Goal: Transaction & Acquisition: Purchase product/service

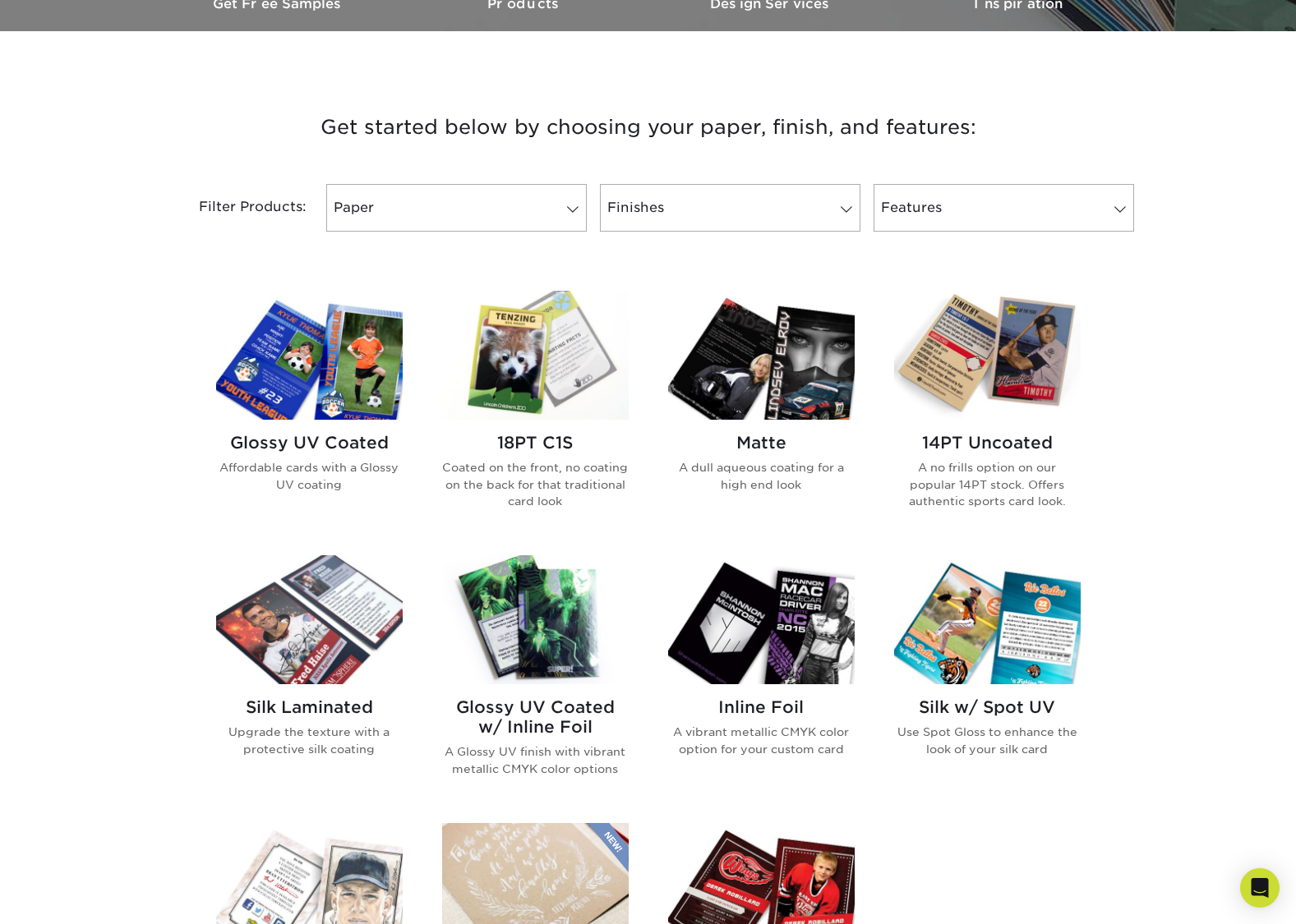
scroll to position [540, 0]
click at [290, 385] on img at bounding box center [310, 353] width 187 height 129
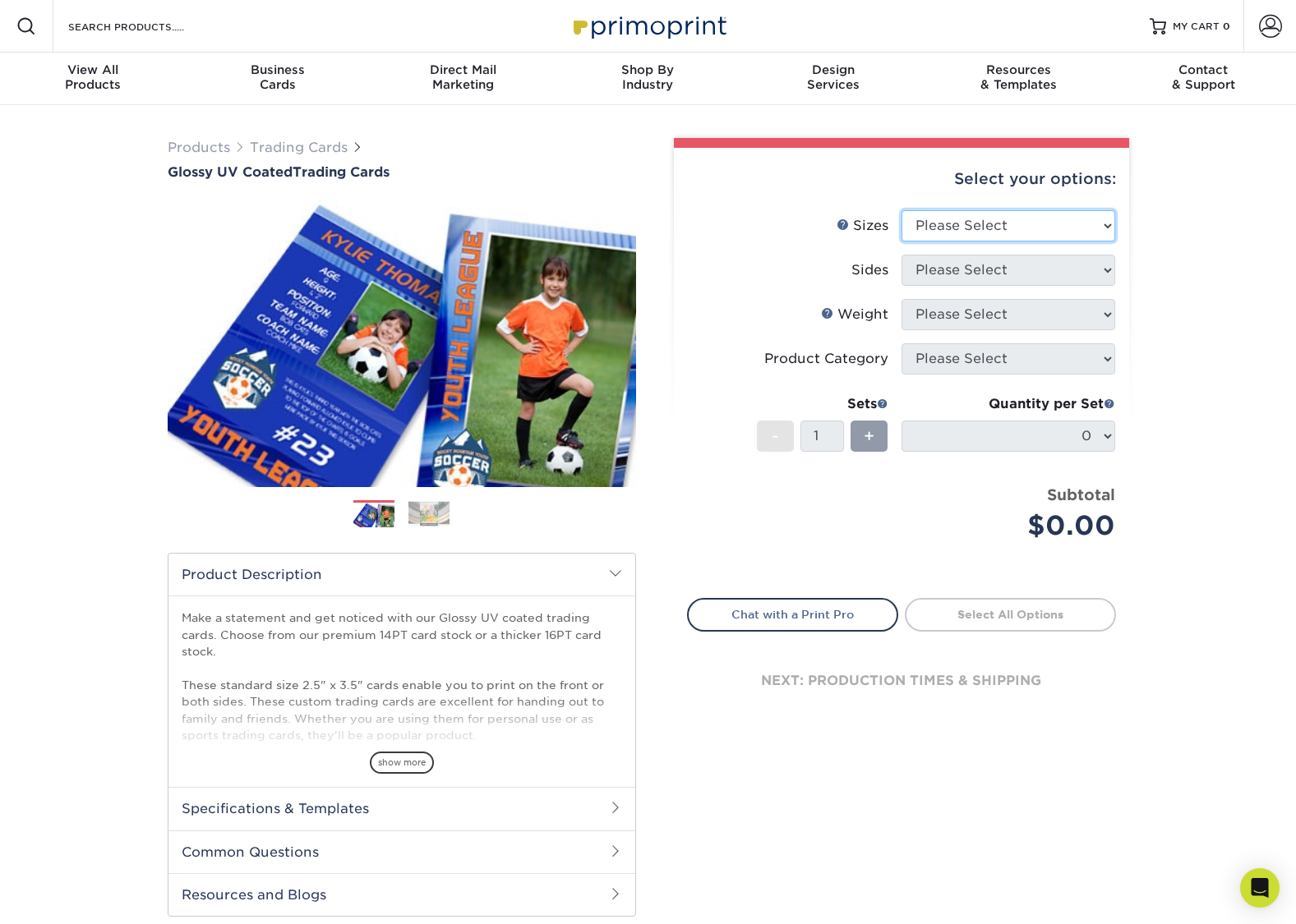
click at [1097, 231] on select "Please Select 2.5" x 3.5"" at bounding box center [1008, 226] width 213 height 31
select select "2.50x3.50"
click at [901, 211] on select "Please Select 2.5" x 3.5"" at bounding box center [1008, 226] width 213 height 31
click at [1092, 269] on select "Please Select Print Both Sides Print Front Only" at bounding box center [1008, 270] width 213 height 31
select select "13abbda7-1d64-4f25-8bb2-c179b224825d"
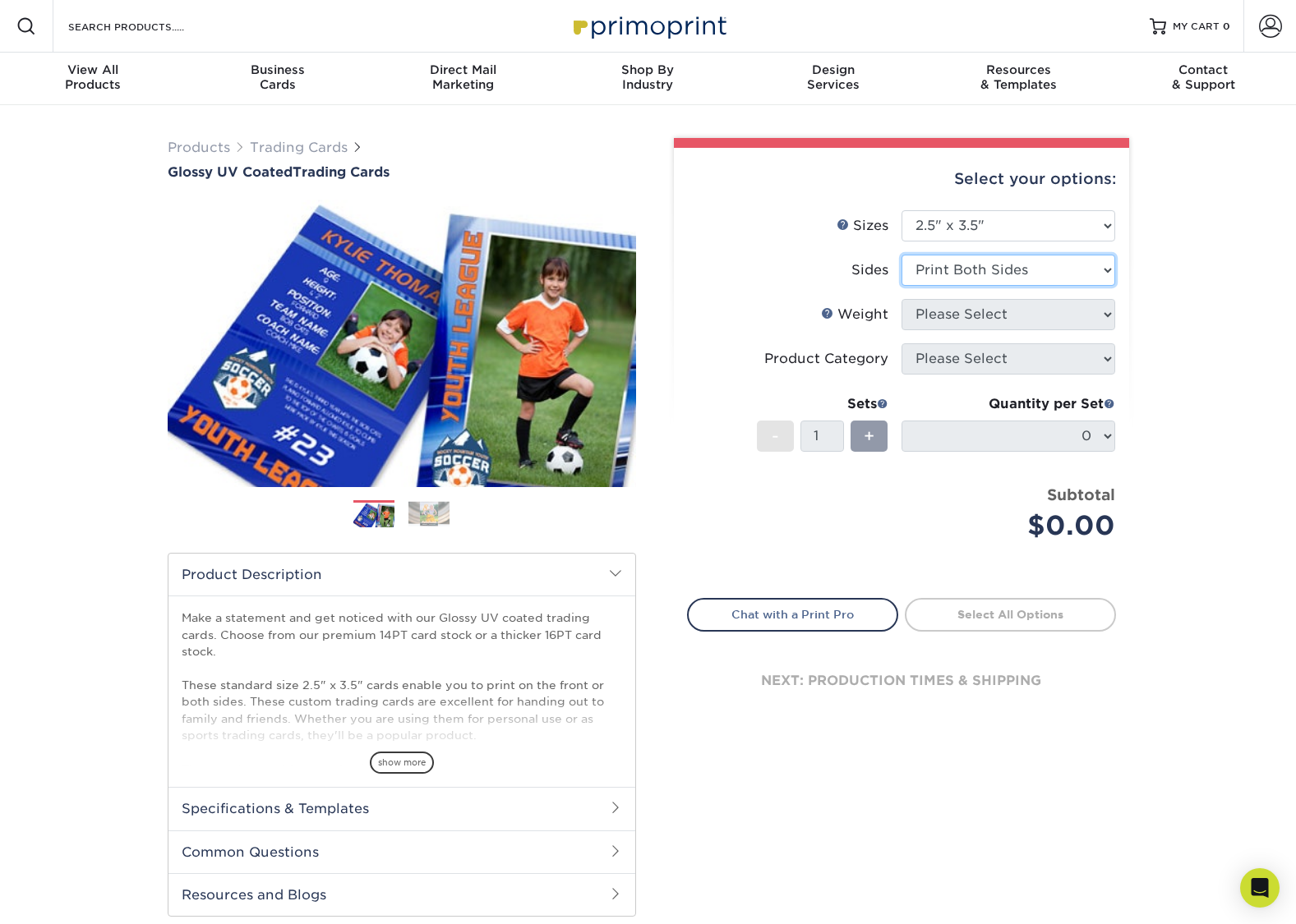
click at [901, 254] on select "Please Select Print Both Sides Print Front Only" at bounding box center [1008, 270] width 213 height 31
click at [1087, 307] on select "Please Select 16PT 14PT 18PT C1S" at bounding box center [1008, 314] width 213 height 31
select select "16PT"
click at [901, 299] on select "Please Select 16PT 14PT 18PT C1S" at bounding box center [1008, 314] width 213 height 31
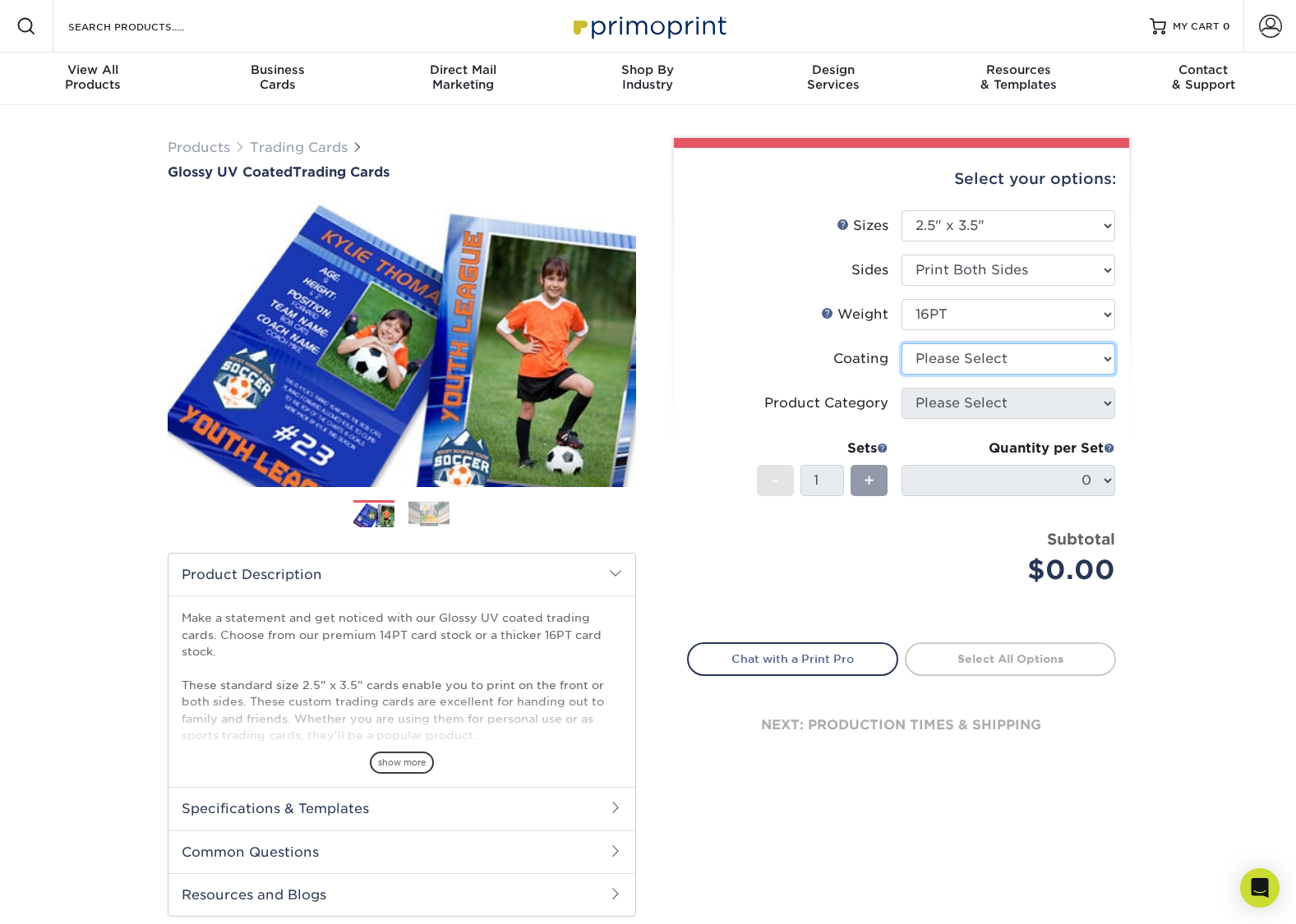
click at [1089, 360] on select at bounding box center [1008, 358] width 213 height 31
select select "ae367451-b2b8-45df-a344-0f05b6a12993"
click at [901, 343] on select at bounding box center [1008, 358] width 213 height 31
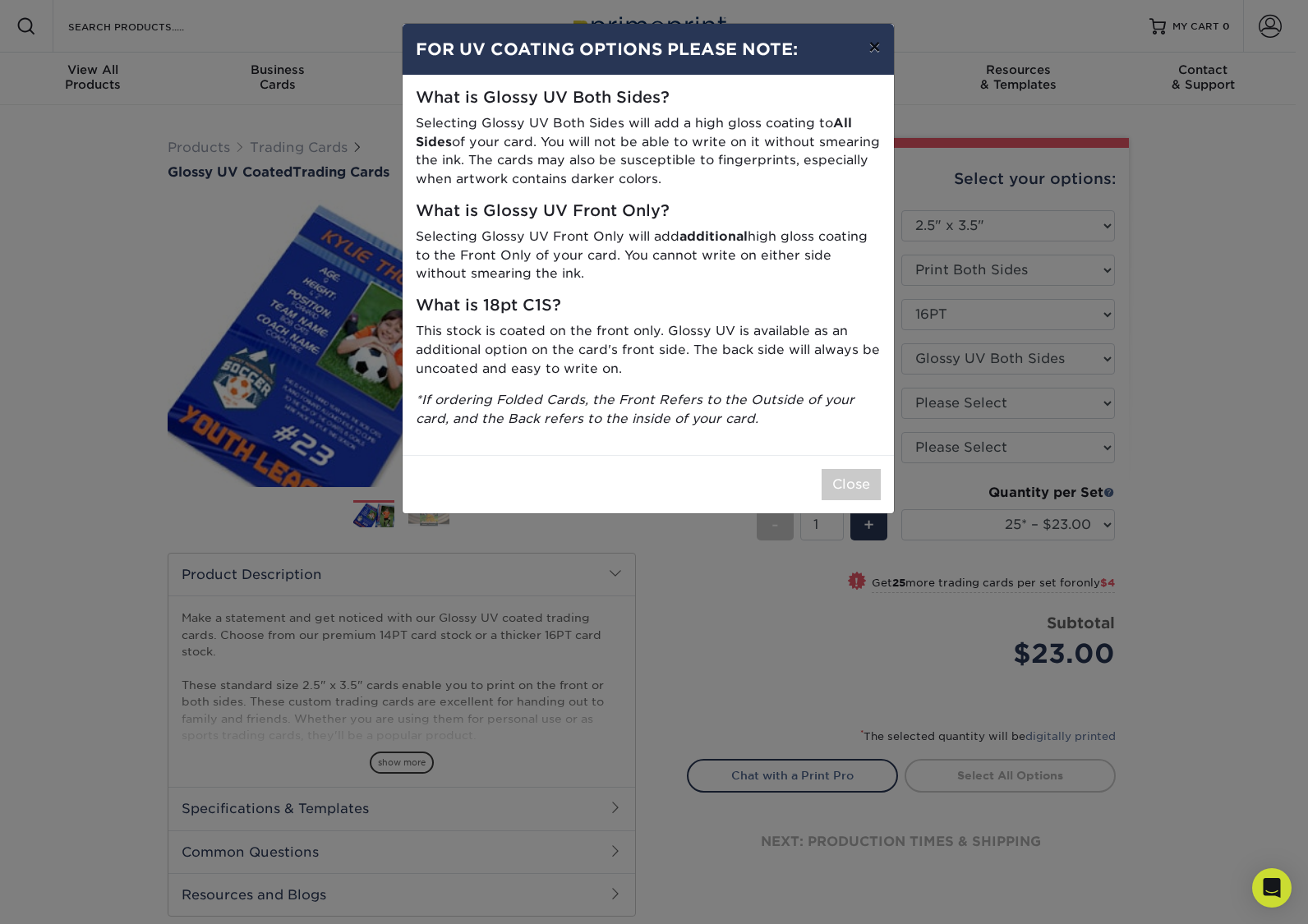
click at [874, 50] on button "×" at bounding box center [875, 47] width 38 height 46
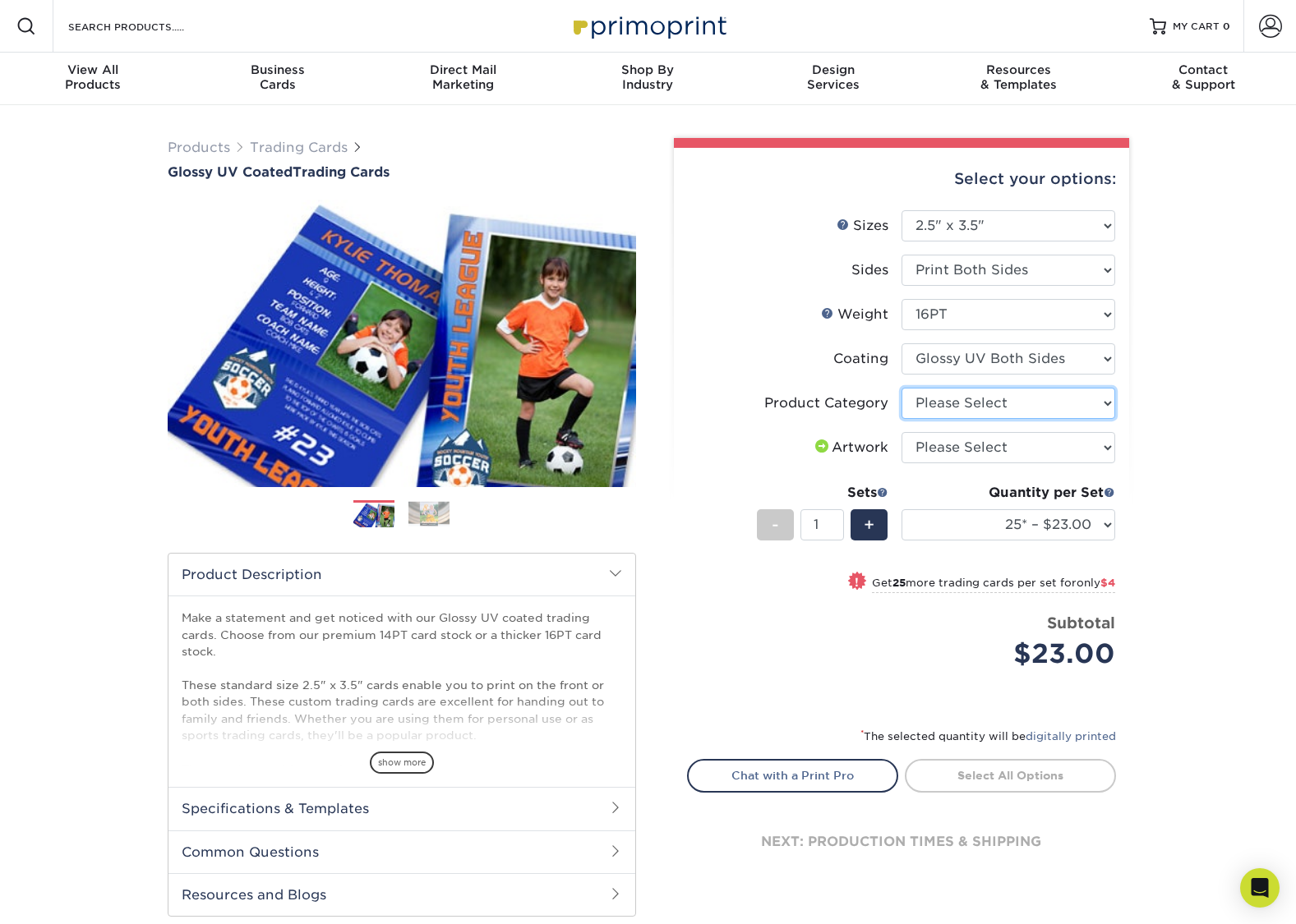
click at [1072, 410] on select "Please Select Trading Cards" at bounding box center [1008, 403] width 213 height 31
select select "c2f9bce9-36c2-409d-b101-c29d9d031e18"
click at [901, 388] on select "Please Select Trading Cards" at bounding box center [1008, 403] width 213 height 31
click at [1072, 448] on select "Please Select I will upload files I need a design - $100" at bounding box center [1008, 448] width 213 height 31
select select "upload"
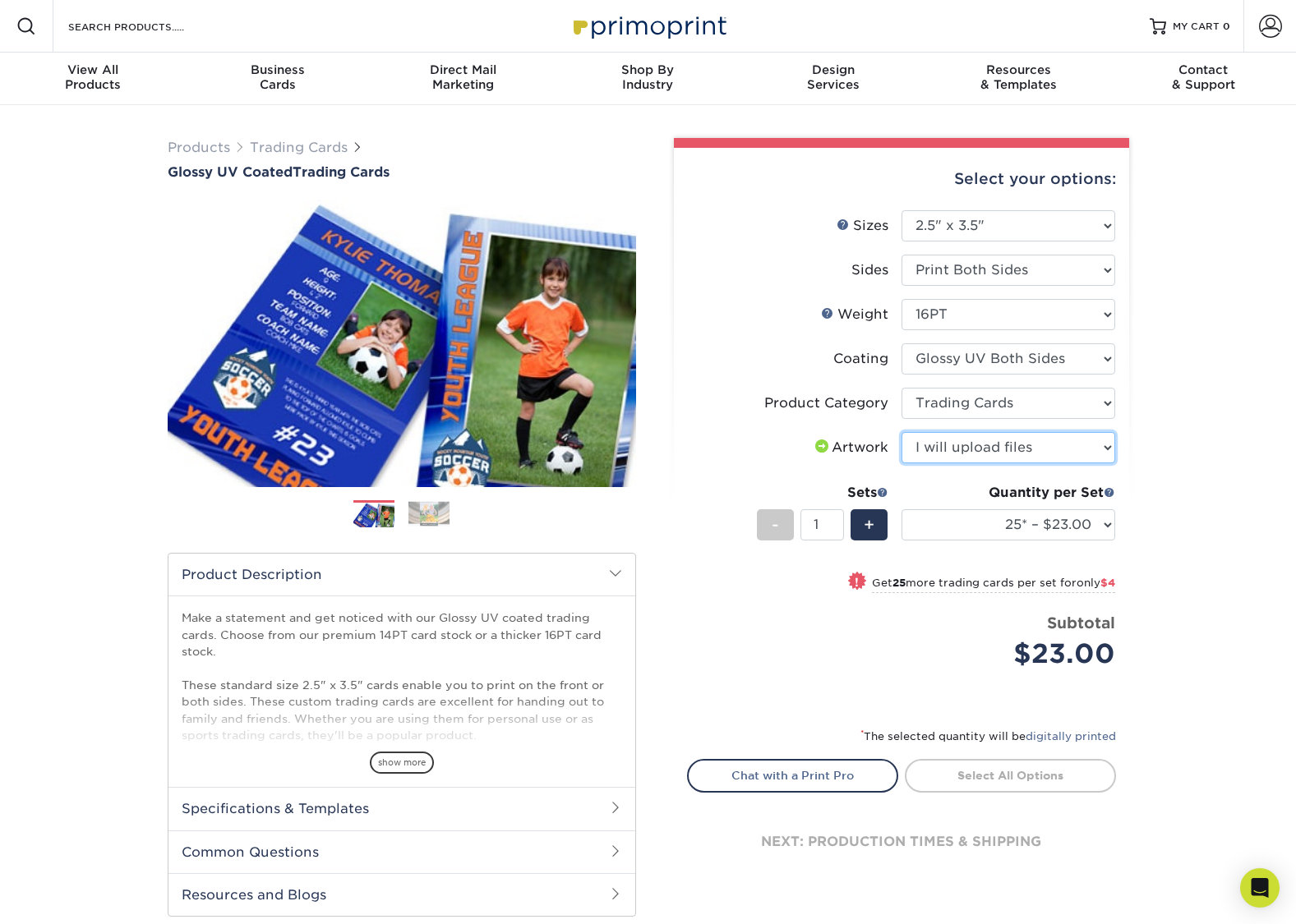
click at [901, 432] on select "Please Select I will upload files I need a design - $100" at bounding box center [1008, 448] width 213 height 31
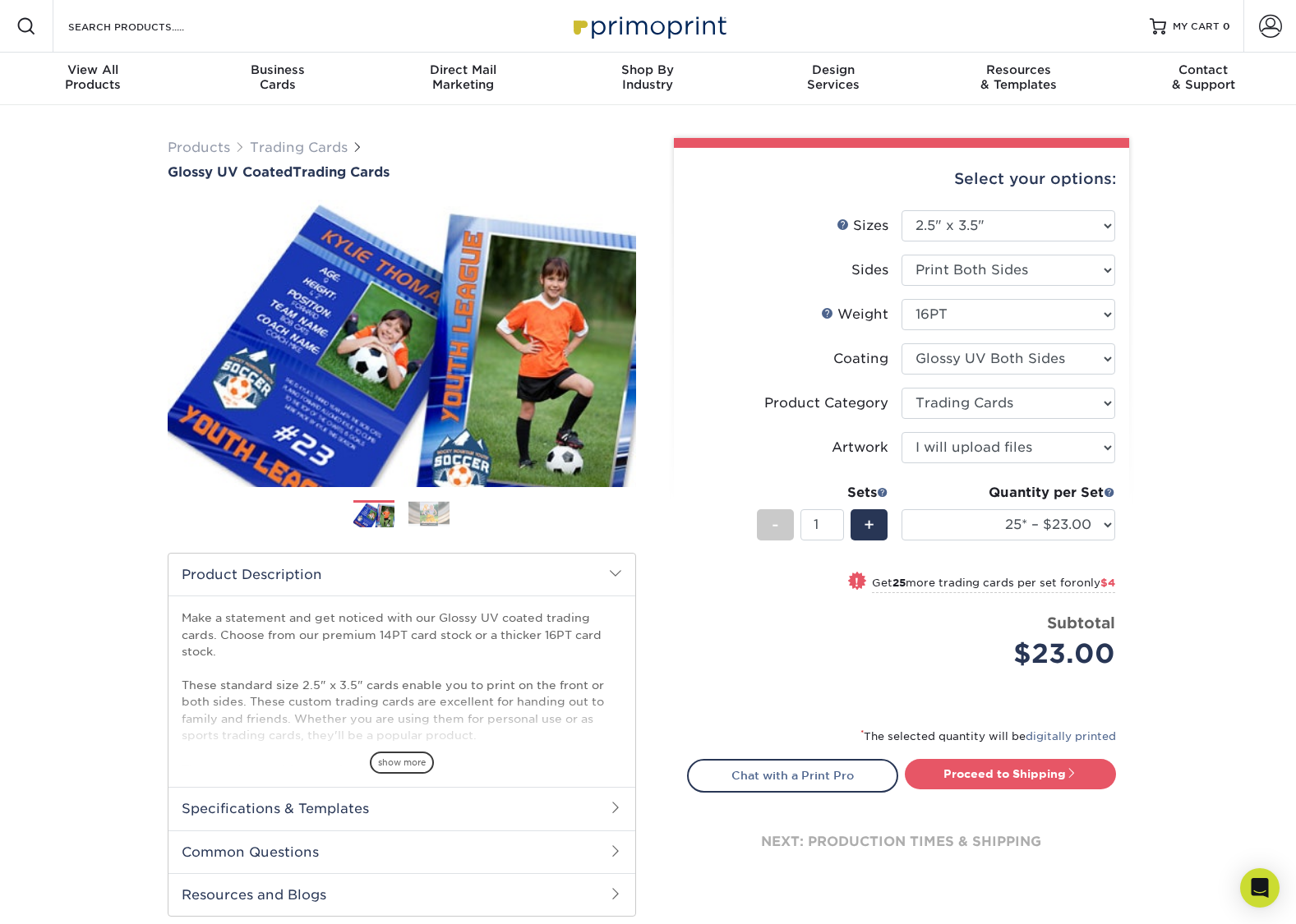
click at [1142, 468] on div "Products Trading Cards Glossy UV Coated Trading Cards Previous Next /" at bounding box center [648, 543] width 1296 height 877
click at [874, 522] on span "+" at bounding box center [868, 525] width 10 height 25
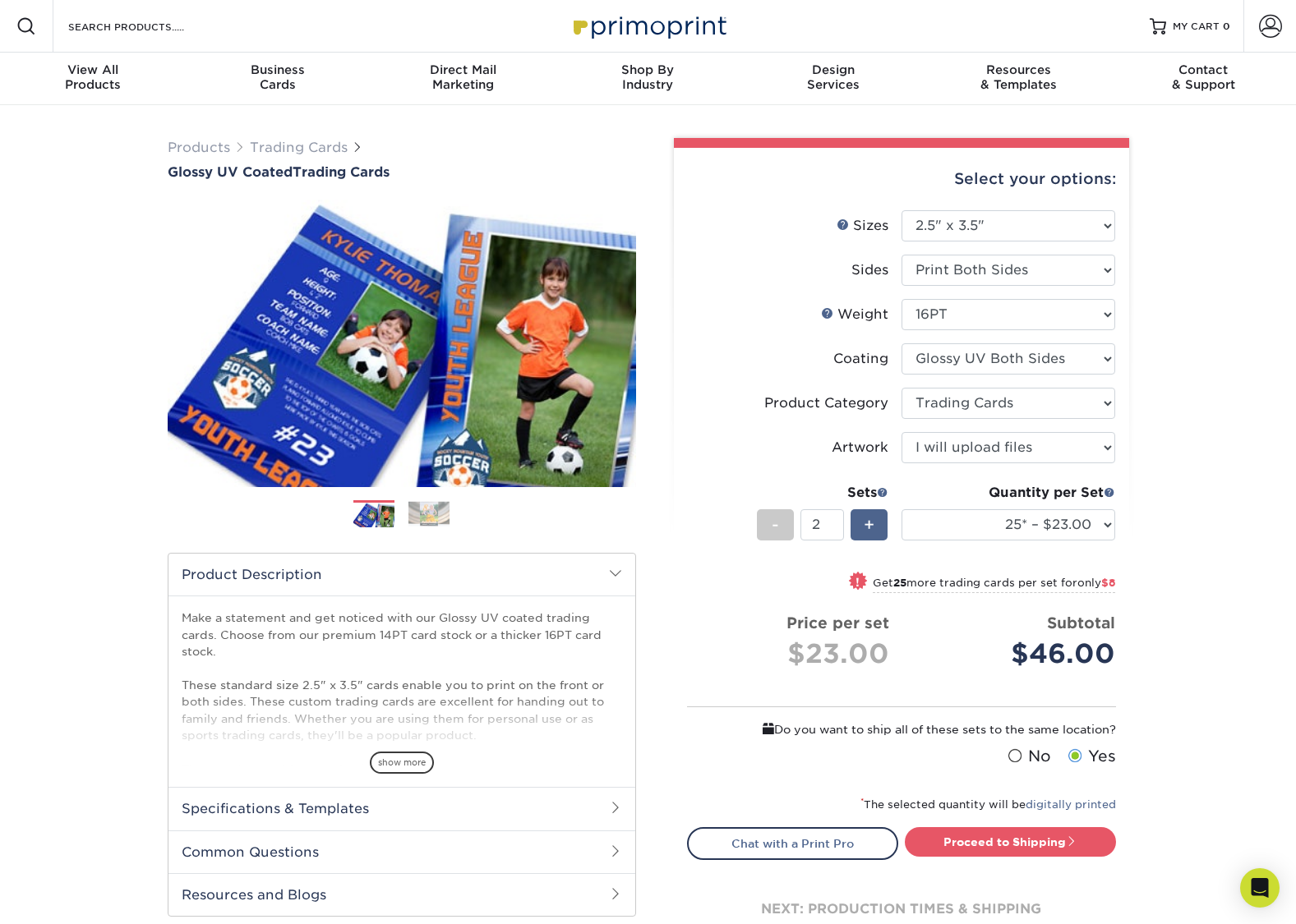
click at [874, 522] on span "+" at bounding box center [868, 525] width 10 height 25
click at [774, 528] on span "-" at bounding box center [776, 525] width 8 height 25
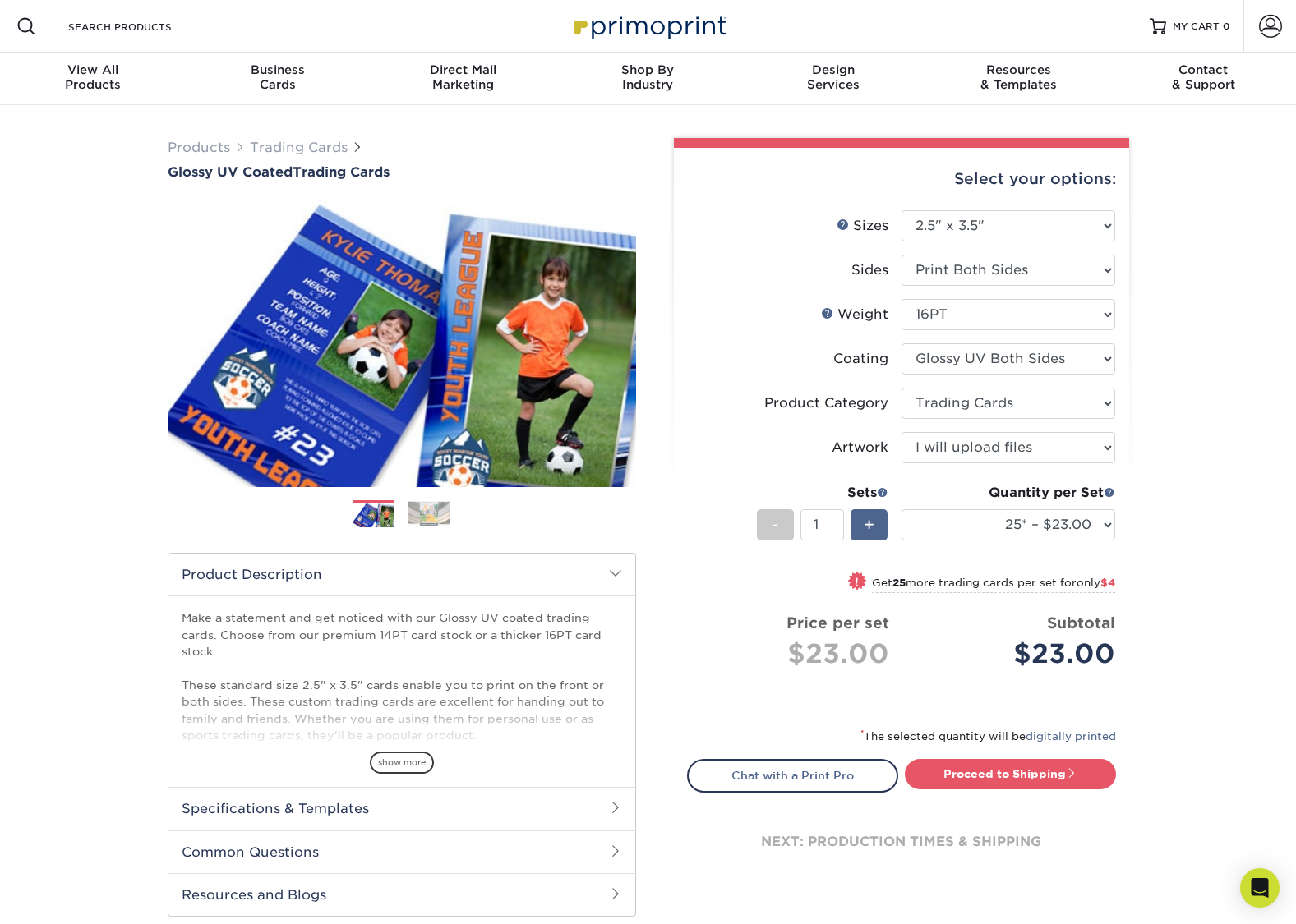
click at [864, 522] on span "+" at bounding box center [868, 525] width 10 height 25
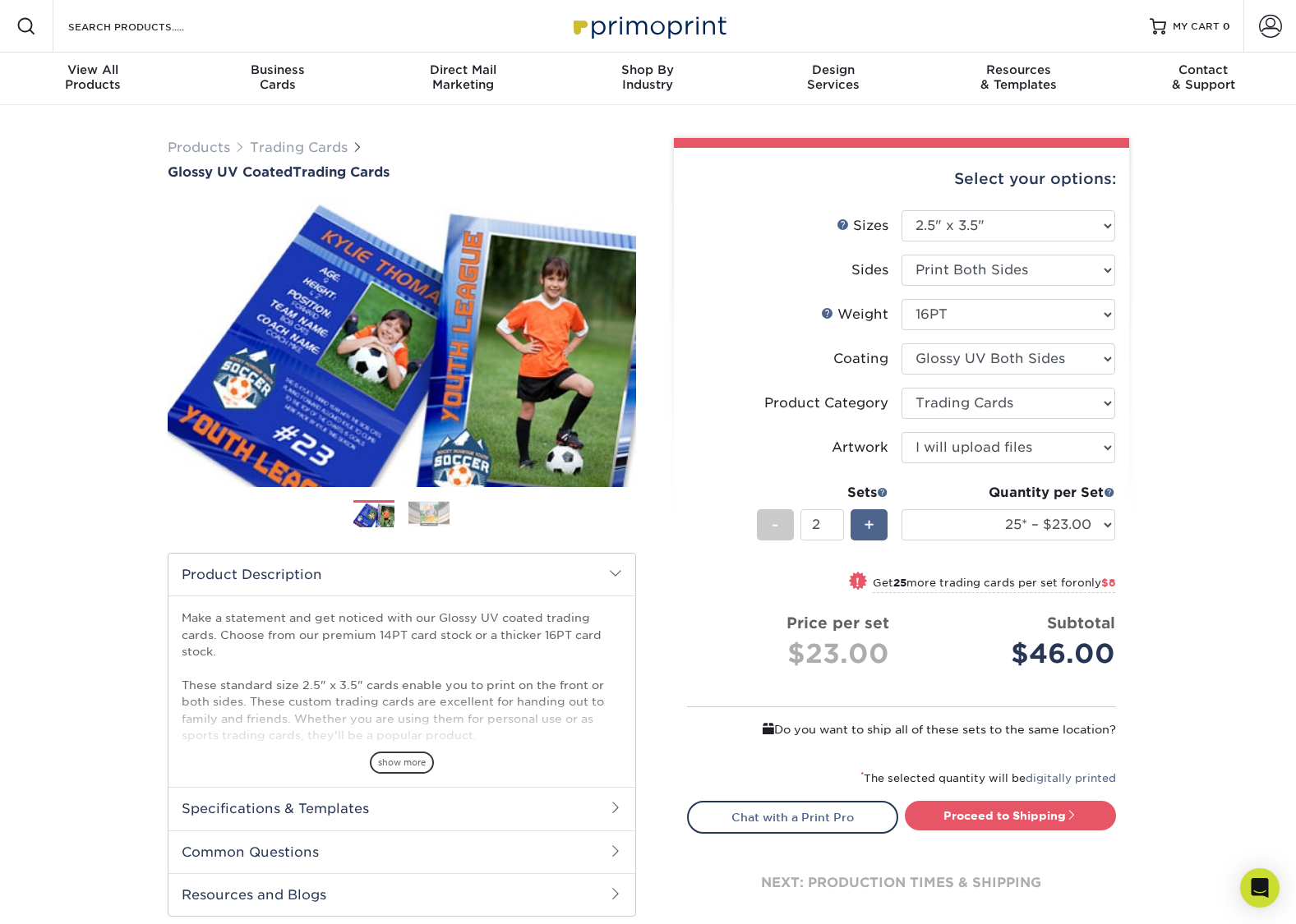
click at [864, 522] on span "+" at bounding box center [868, 525] width 10 height 25
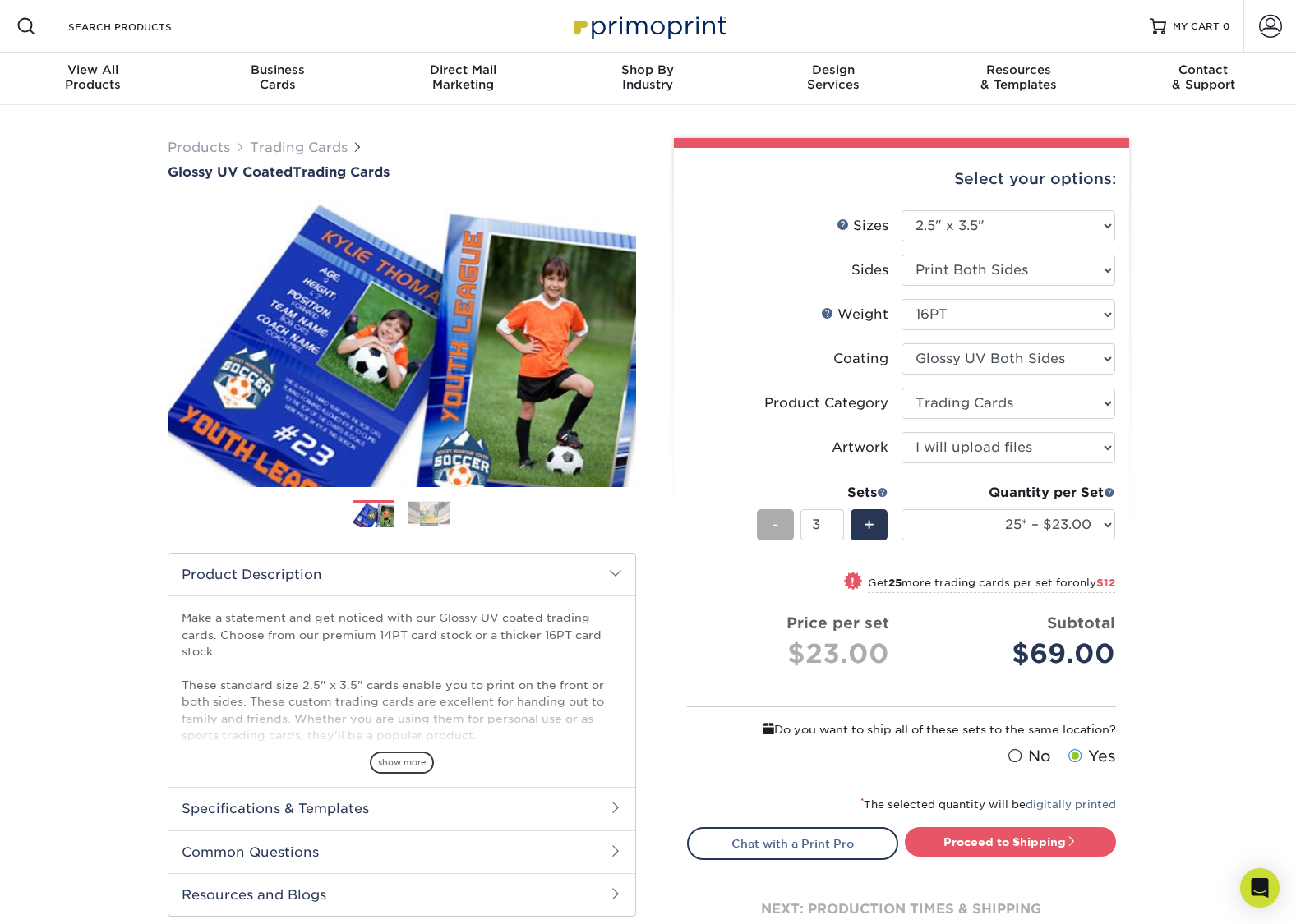
click at [773, 528] on span "-" at bounding box center [776, 525] width 8 height 25
type input "1"
